Goal: Information Seeking & Learning: Find contact information

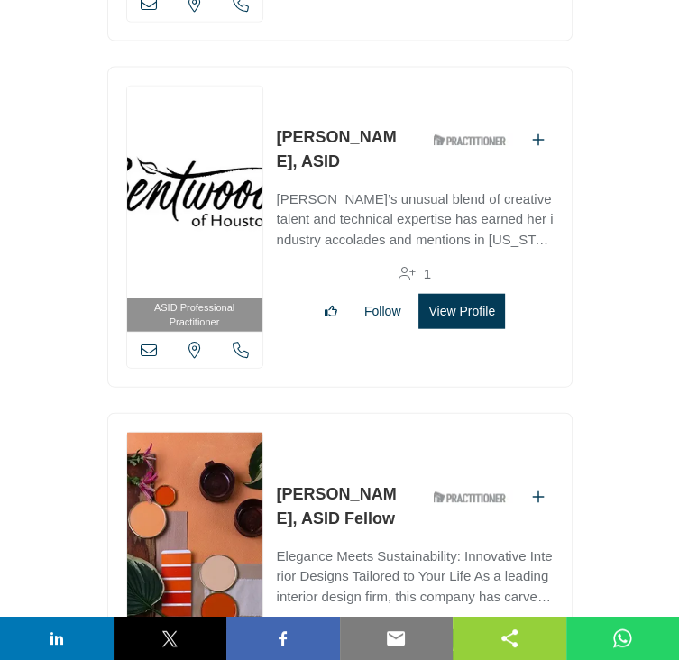
scroll to position [77060, 0]
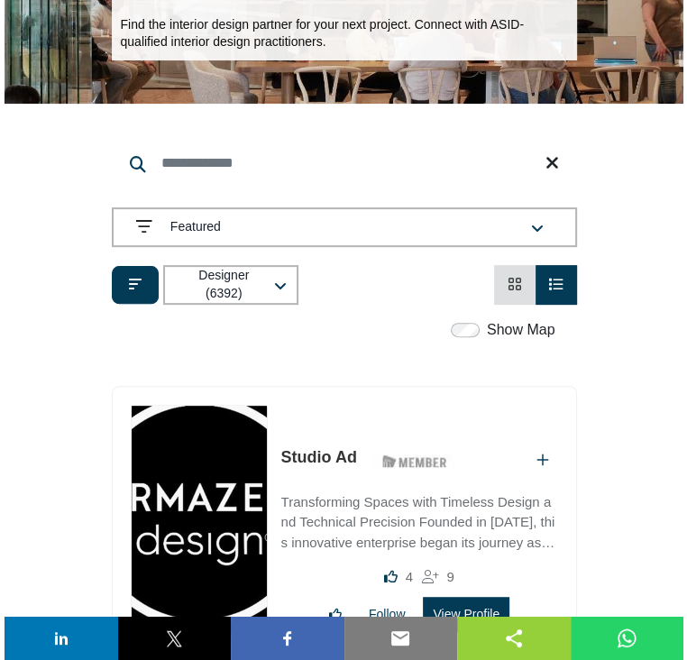
scroll to position [271, 0]
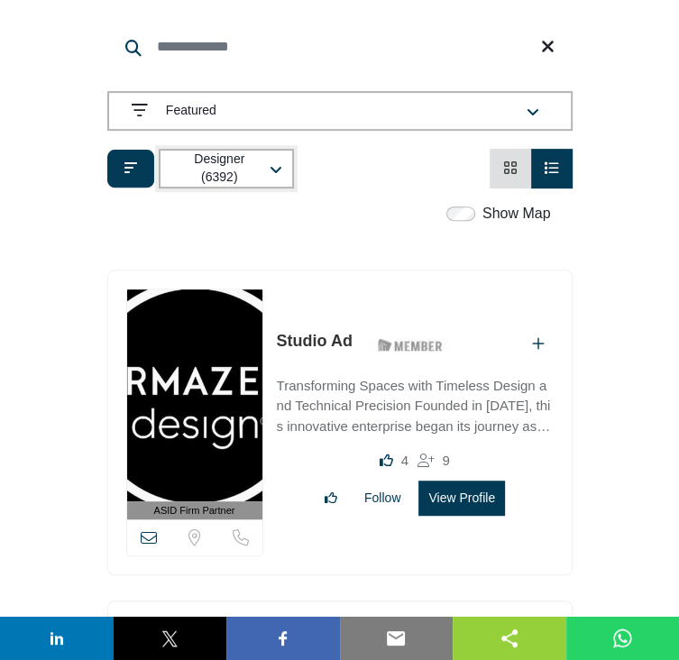
click at [271, 168] on icon "button" at bounding box center [276, 170] width 13 height 14
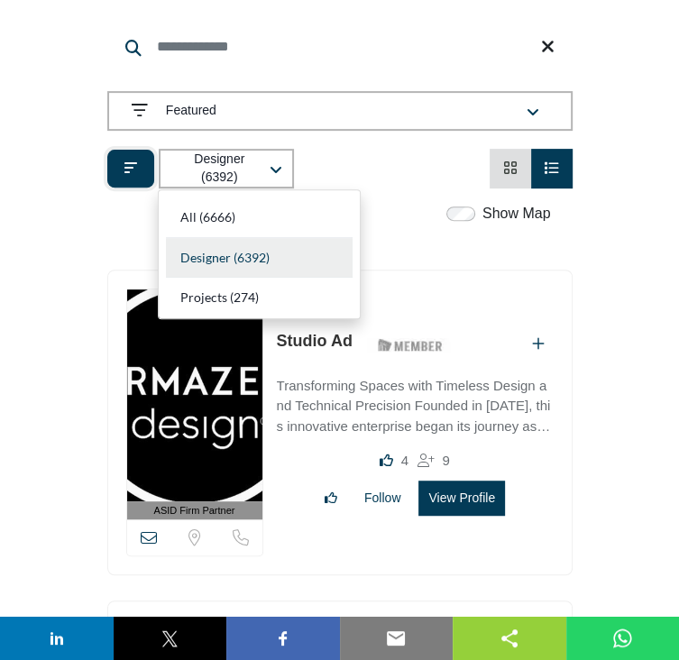
click at [127, 163] on icon "Filter categories" at bounding box center [131, 168] width 13 height 14
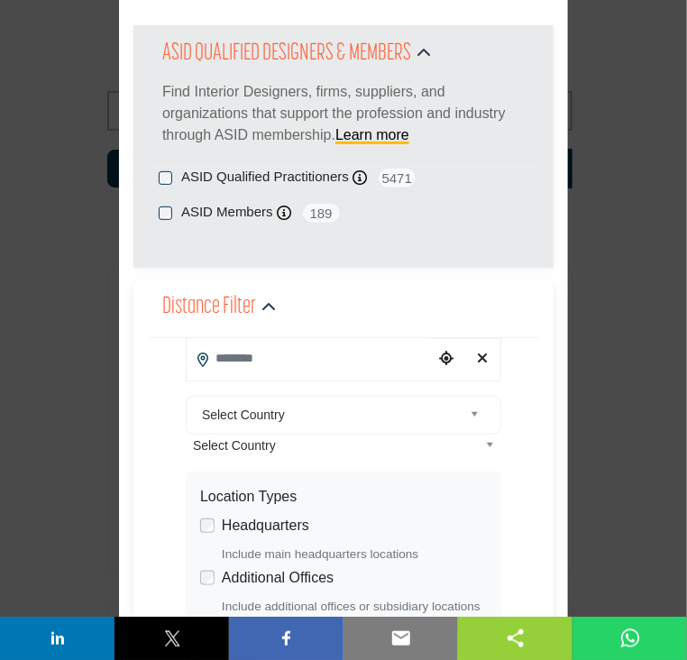
scroll to position [90, 0]
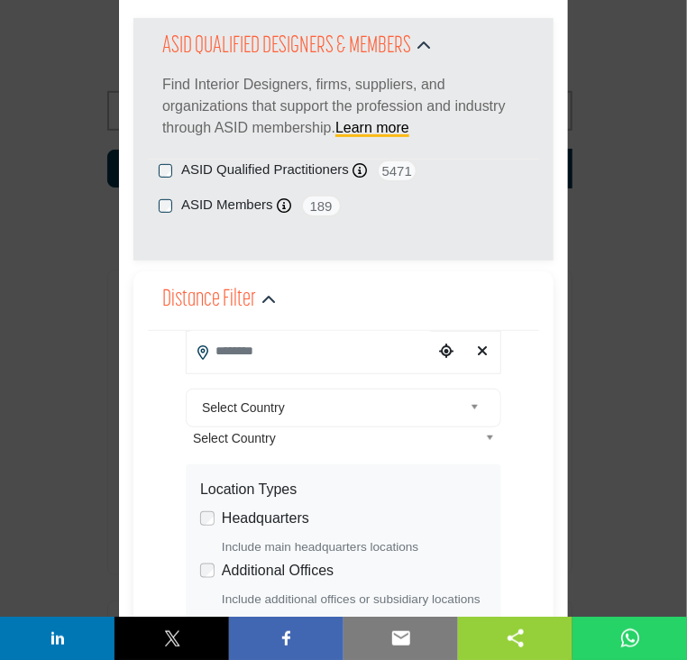
click at [432, 285] on div "Distance Filter" at bounding box center [343, 300] width 363 height 32
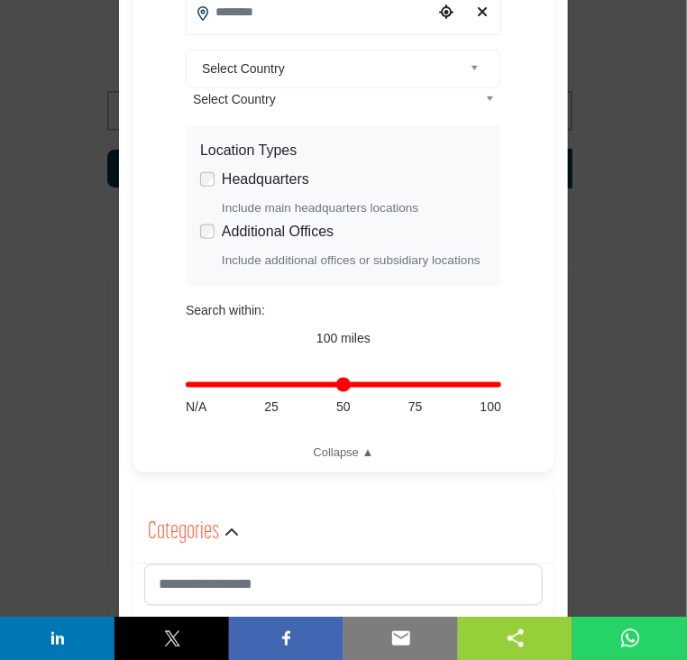
scroll to position [451, 0]
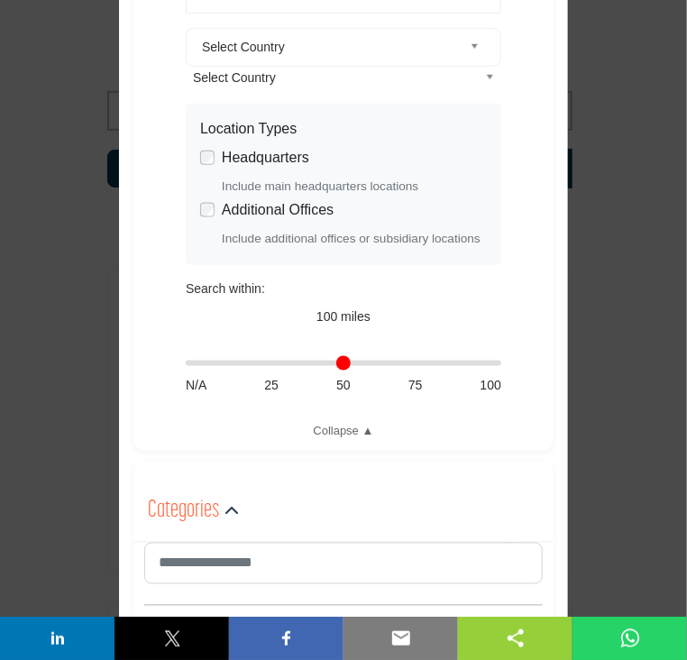
drag, startPoint x: 487, startPoint y: 360, endPoint x: 103, endPoint y: 115, distance: 456.0
type input "*"
click at [186, 365] on input "Distance in miles" at bounding box center [344, 364] width 316 height 4
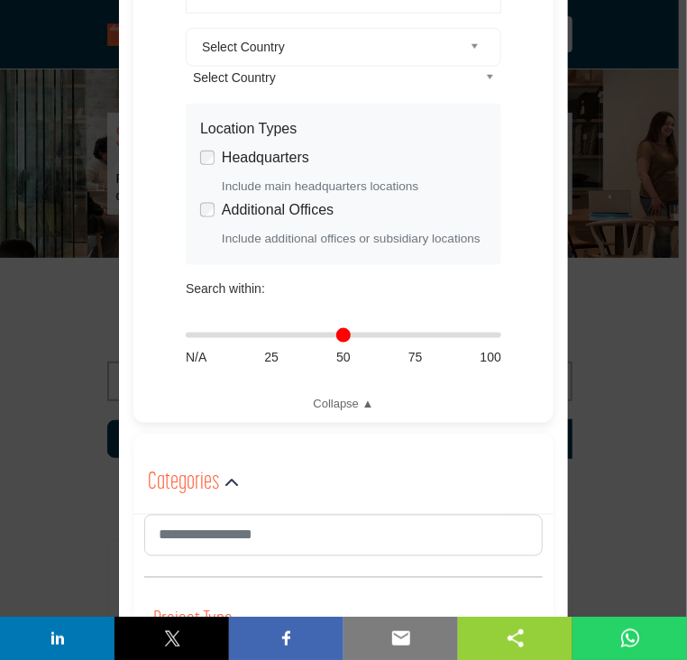
click at [521, 61] on div "**********" at bounding box center [344, 191] width 370 height 443
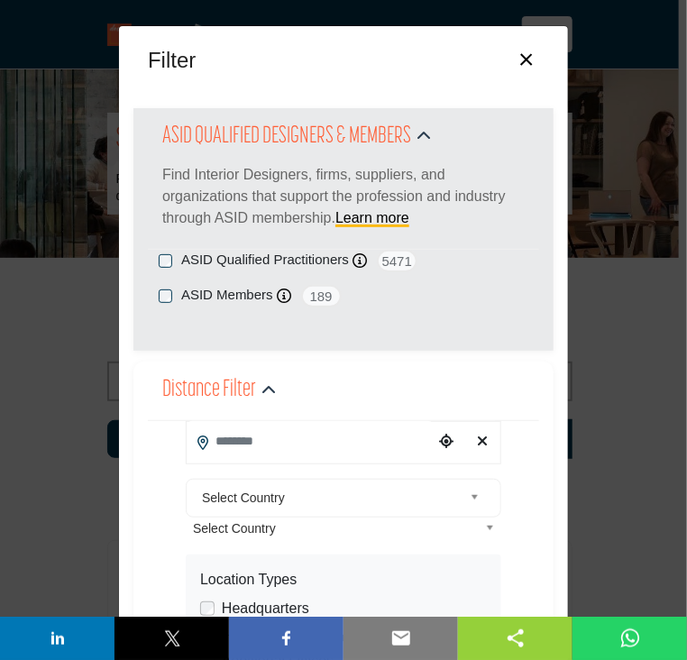
click at [612, 291] on div "Filter × ASID QUALIFIED DESIGNERS & MEMBERS Find Interior Designers, firms, sup…" at bounding box center [343, 330] width 687 height 660
click at [523, 57] on button "×" at bounding box center [526, 58] width 26 height 34
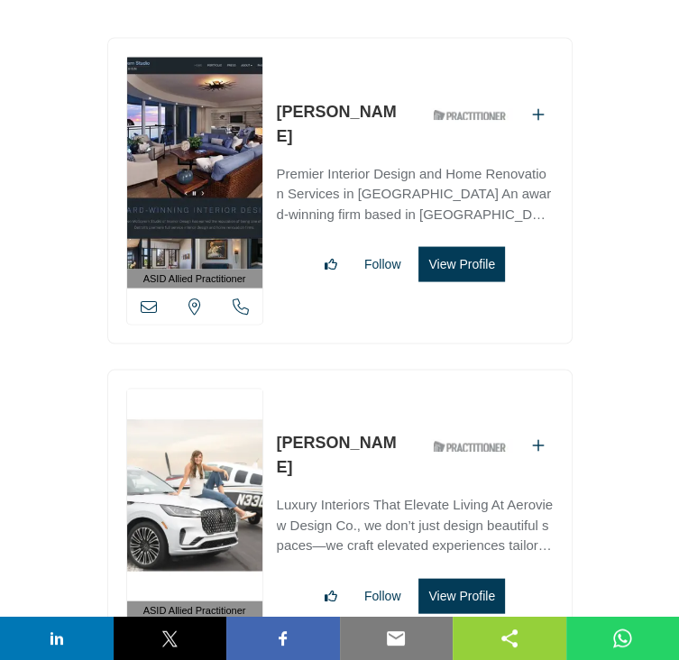
scroll to position [48795, 0]
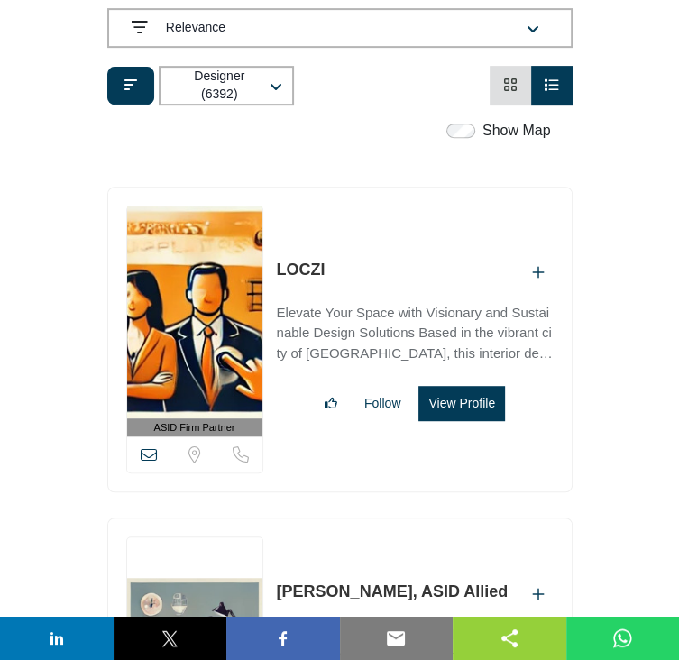
scroll to position [361, 0]
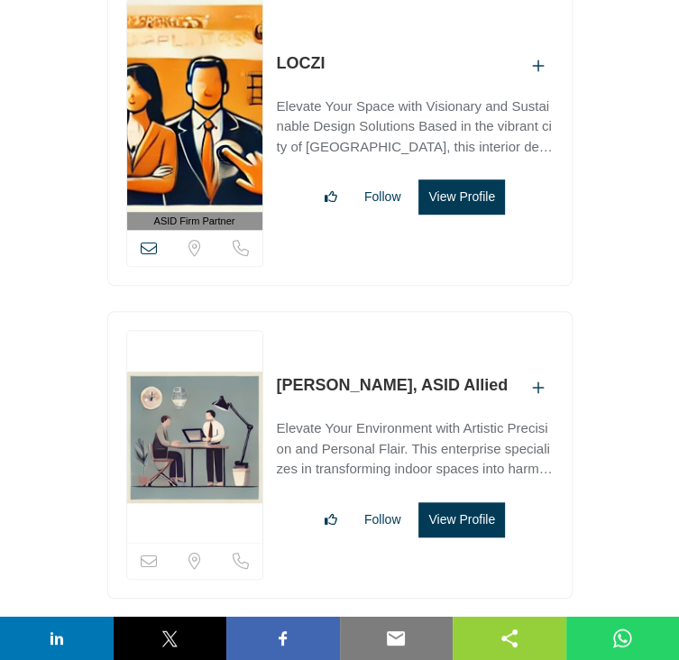
scroll to position [758, 0]
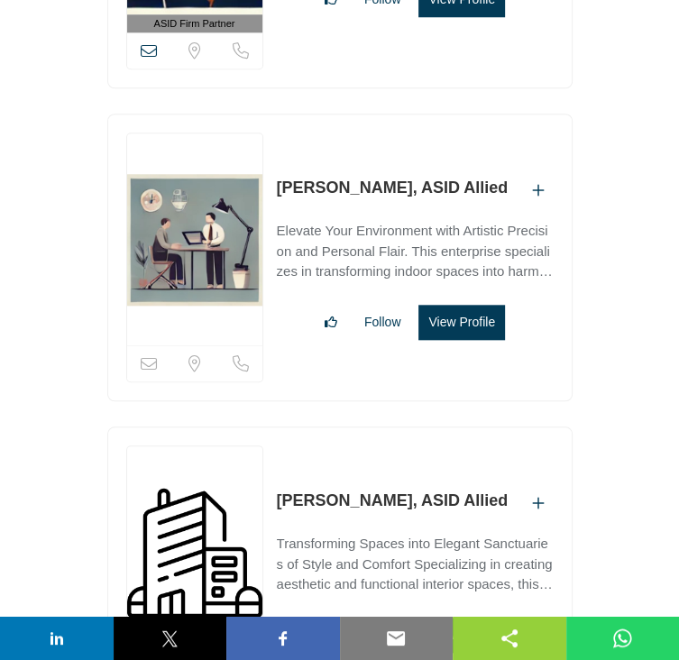
drag, startPoint x: 274, startPoint y: 187, endPoint x: 368, endPoint y: 181, distance: 94.0
click at [368, 181] on div "Sorry, but this listing is on a subscription plan which does not allow users to…" at bounding box center [340, 258] width 466 height 288
copy link "Zoe Costello"
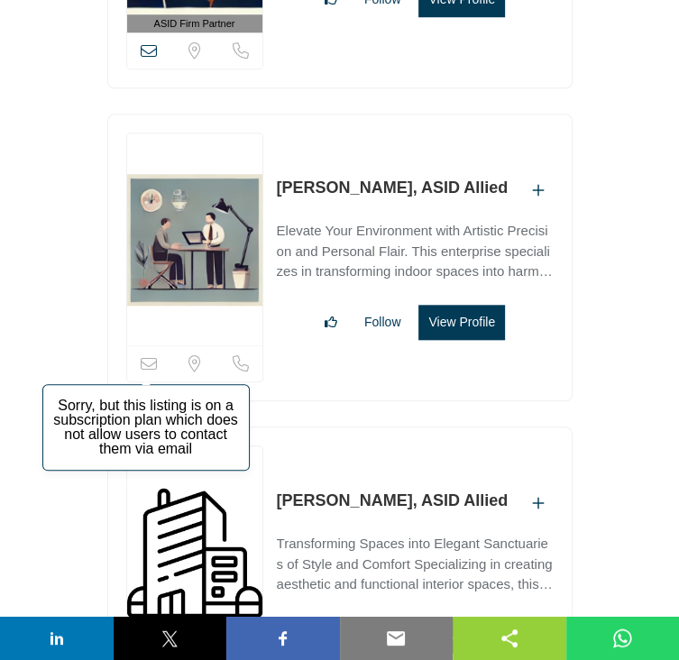
click at [147, 360] on icon at bounding box center [149, 363] width 16 height 16
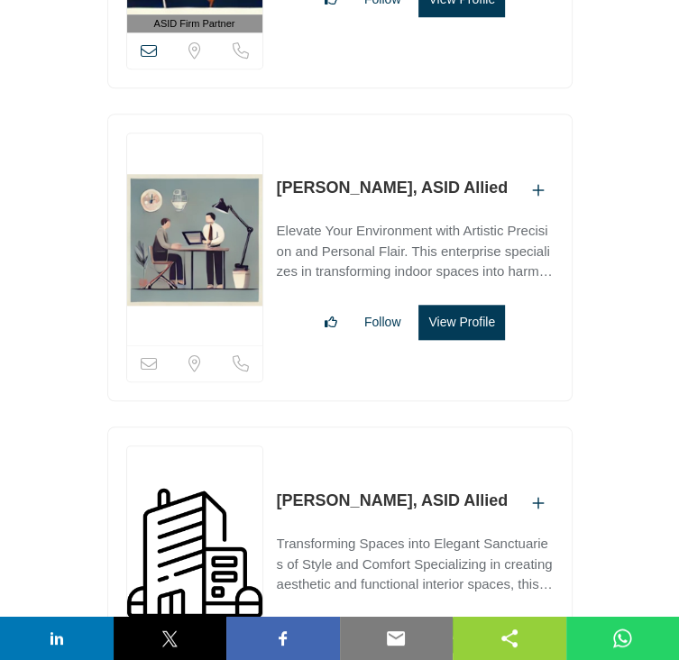
scroll to position [0, 0]
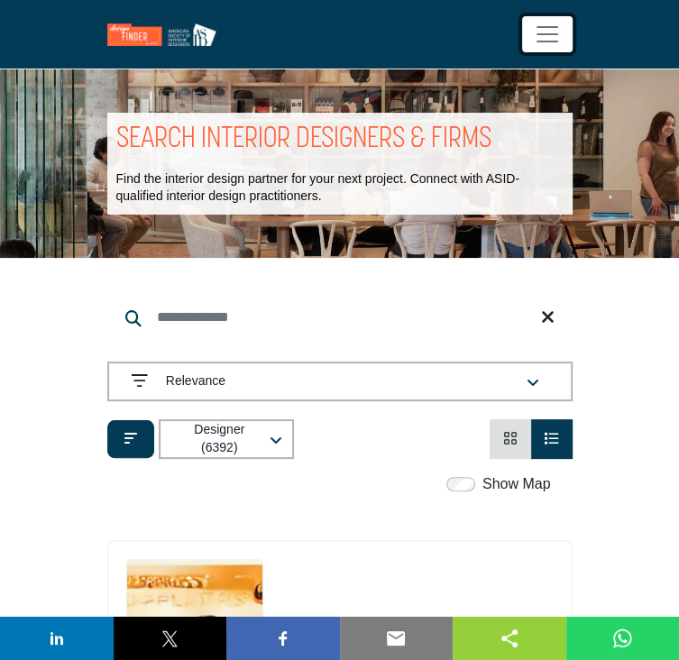
click at [545, 28] on span "Toggle navigation" at bounding box center [547, 34] width 27 height 27
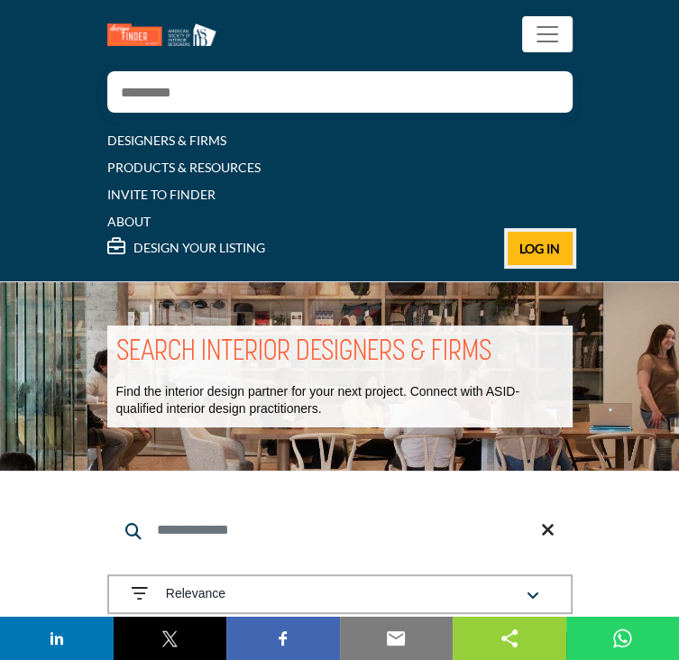
click at [534, 241] on span "Log In" at bounding box center [540, 248] width 41 height 15
